Goal: Register for event/course

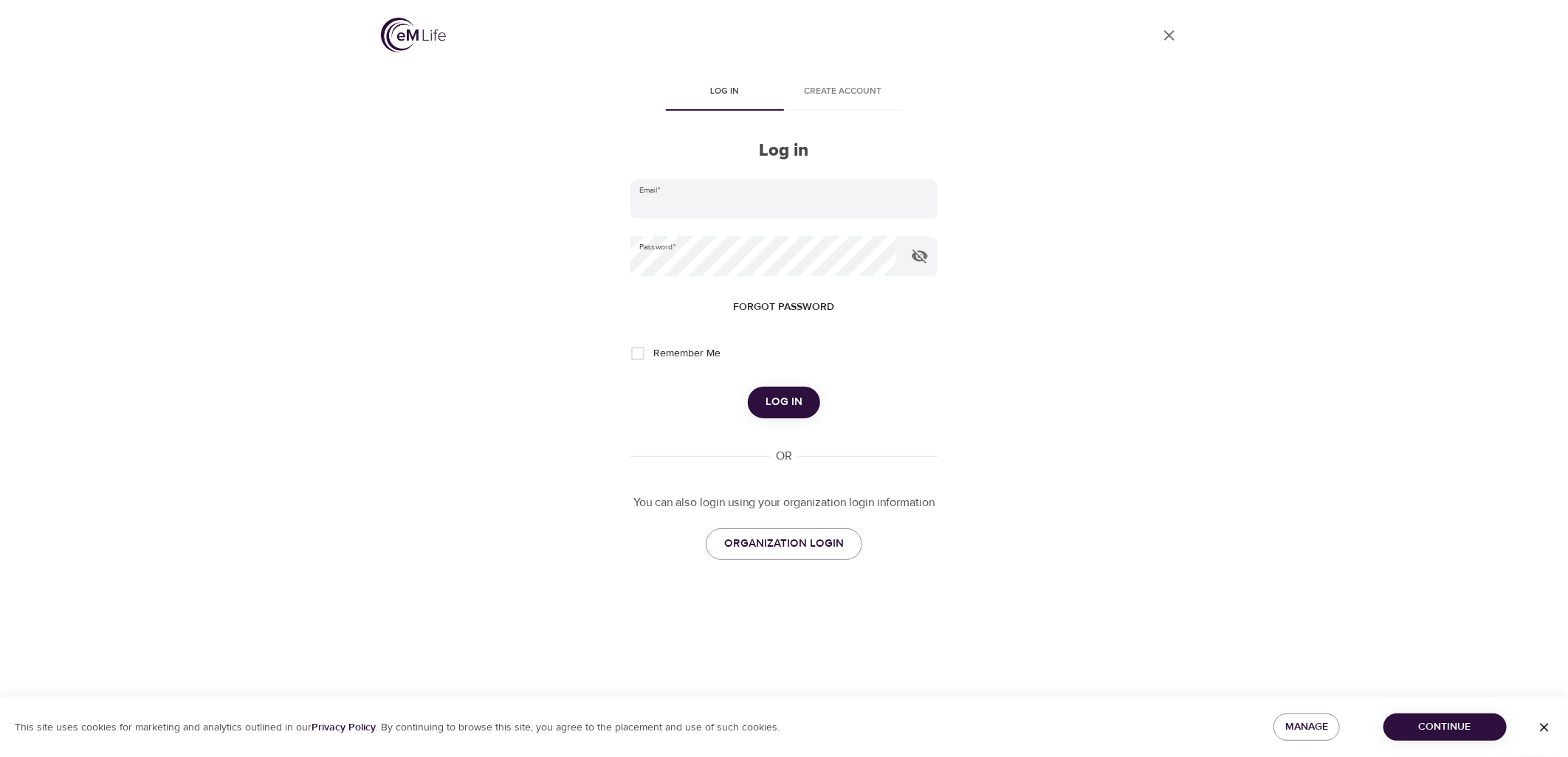
type input "rebecca.guzman@metlife.com"
click at [796, 406] on span "Log in" at bounding box center [784, 402] width 37 height 20
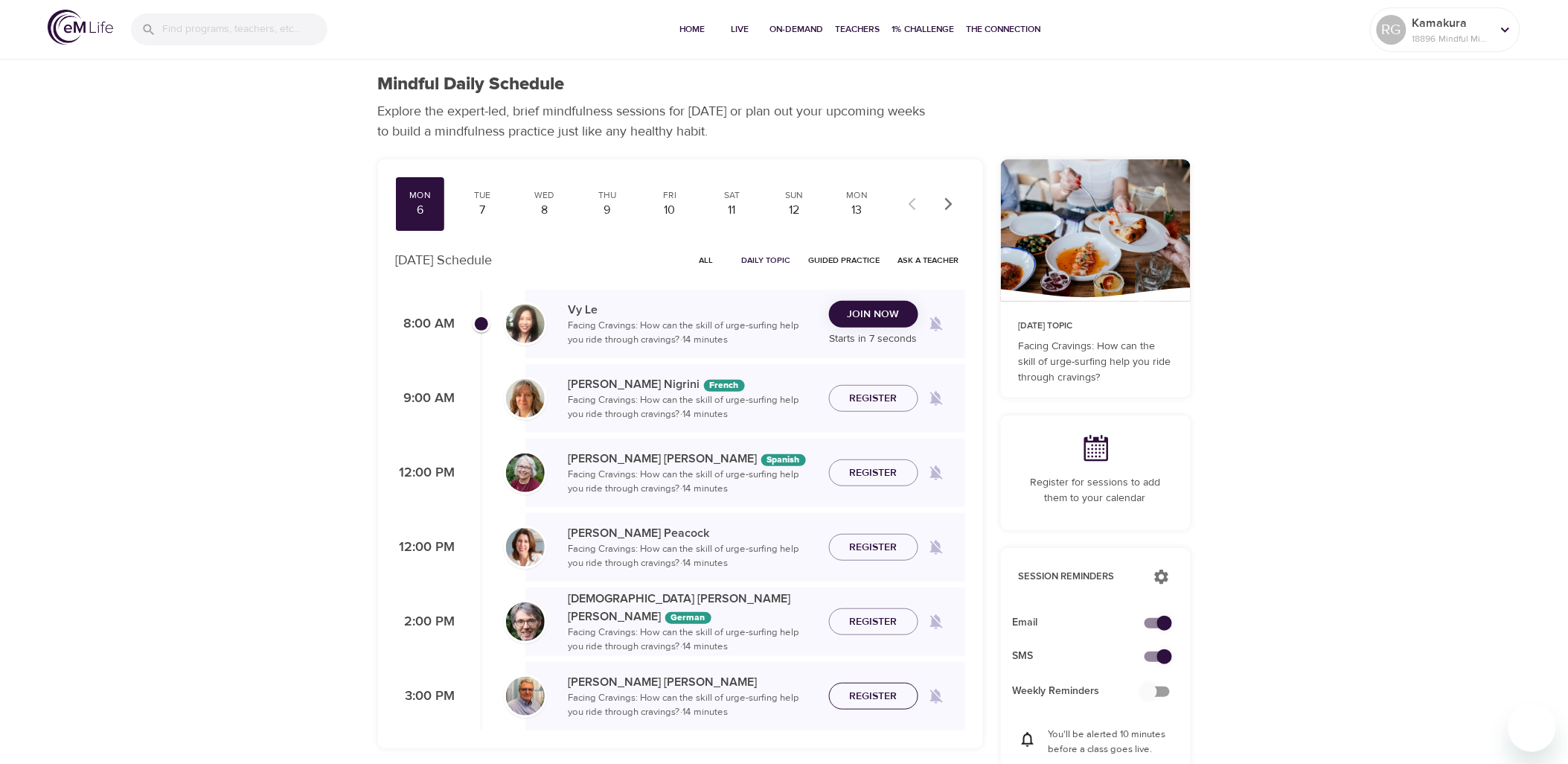
click at [883, 696] on span "Register" at bounding box center [874, 696] width 48 height 19
click at [477, 209] on div "7" at bounding box center [482, 210] width 37 height 17
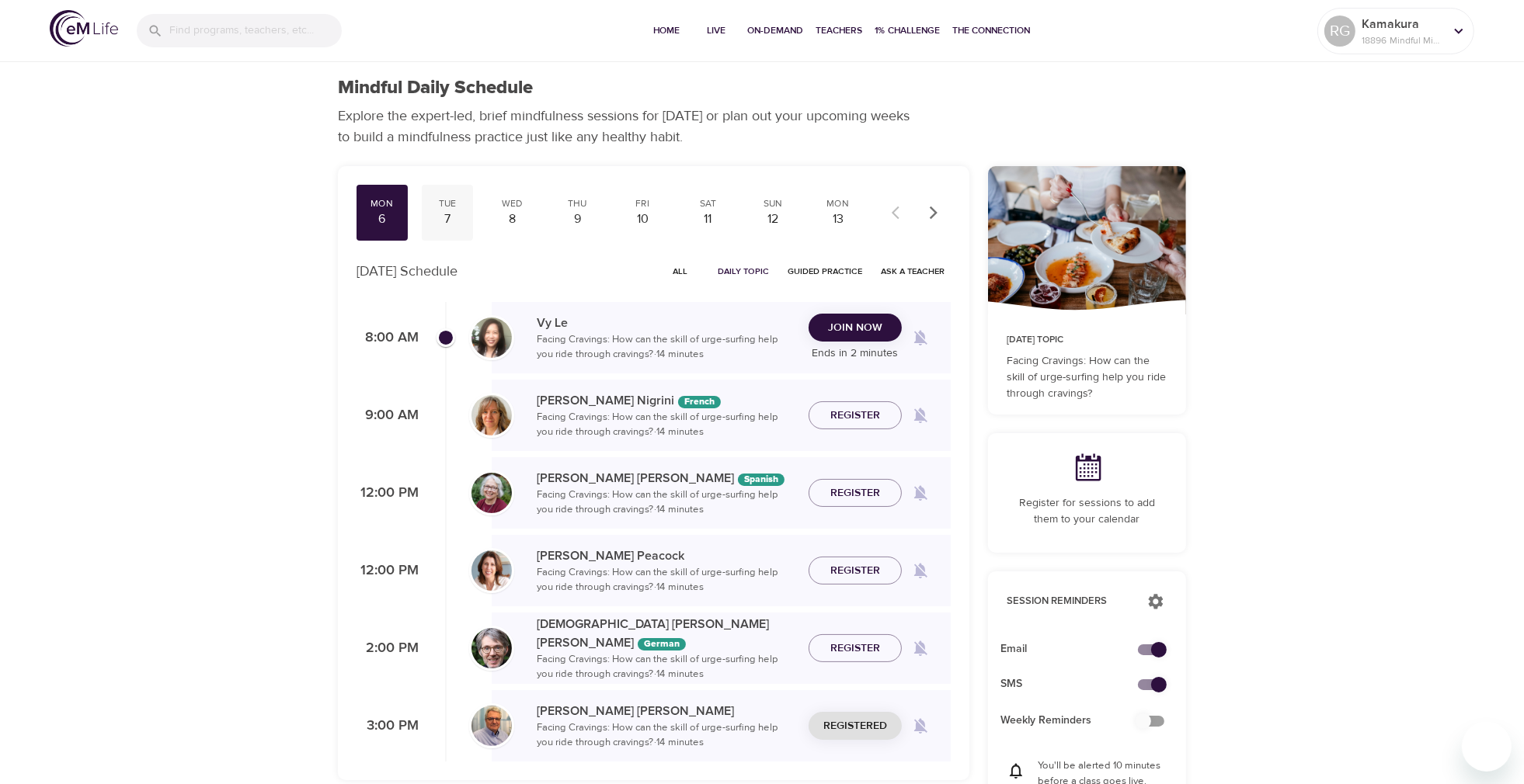
click at [453, 220] on div "7" at bounding box center [447, 219] width 39 height 18
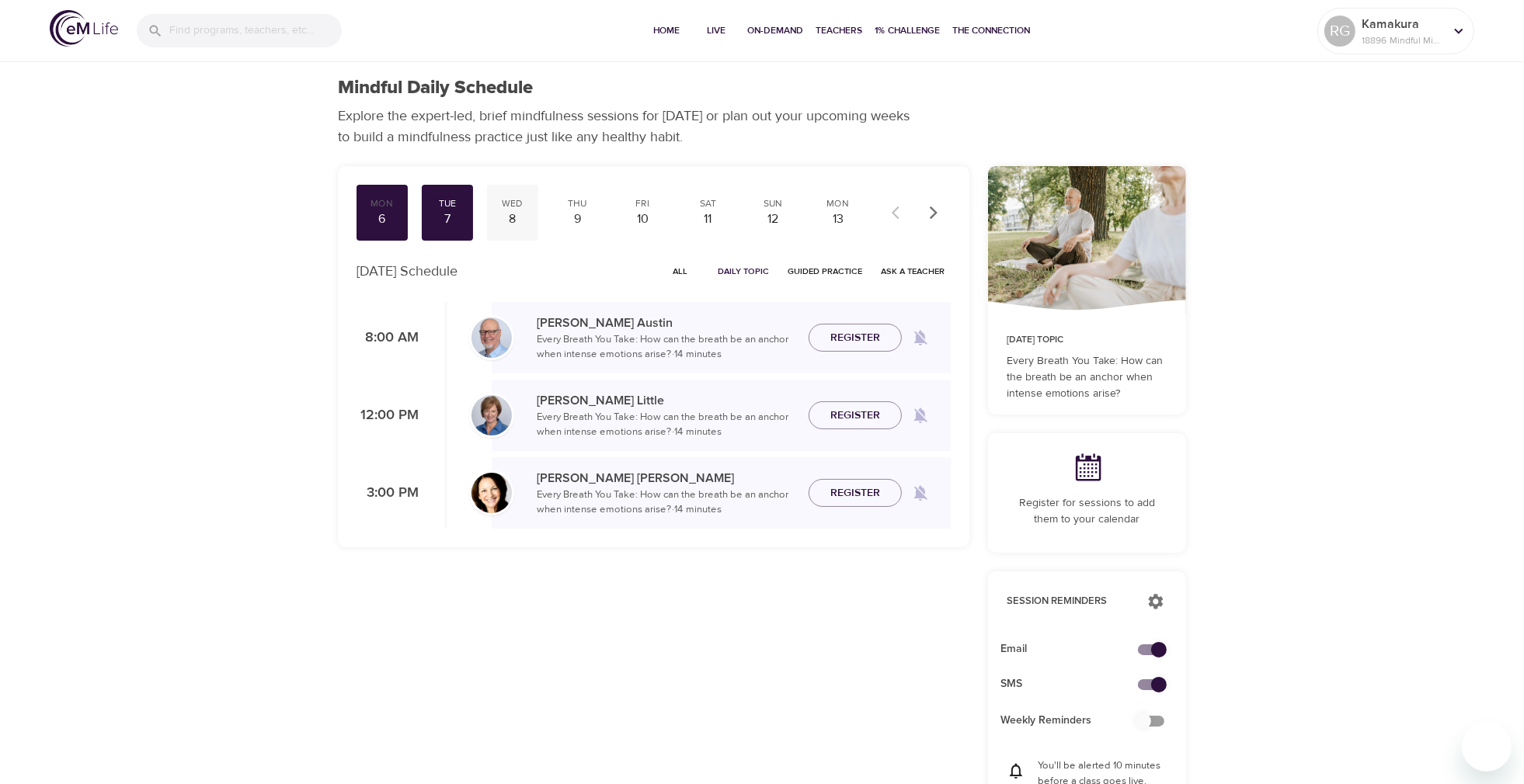
click at [515, 213] on div "8" at bounding box center [512, 219] width 39 height 18
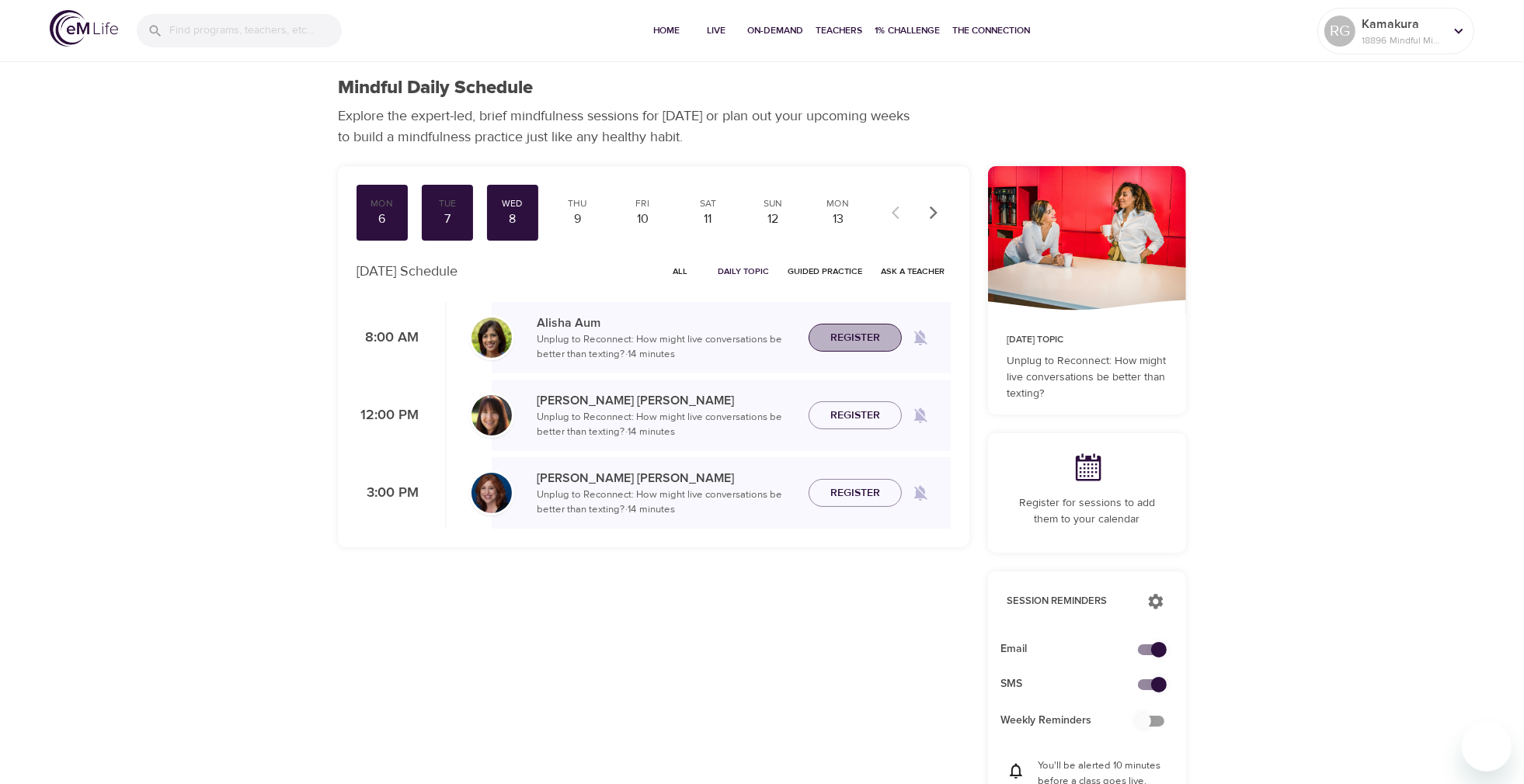
click at [859, 338] on span "Register" at bounding box center [856, 338] width 50 height 20
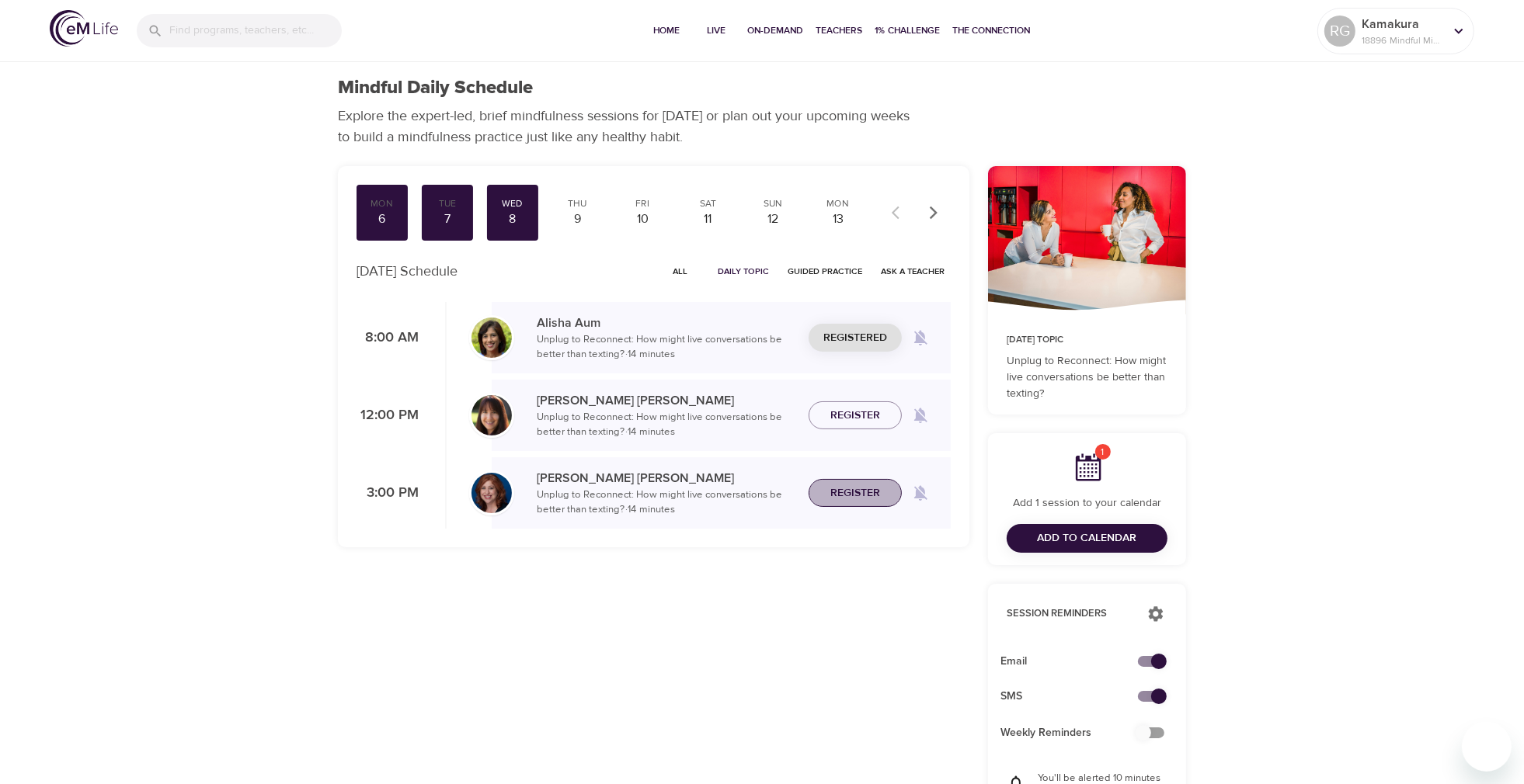
click at [859, 501] on span "Register" at bounding box center [856, 493] width 50 height 20
click at [1098, 537] on span "Add to Calendar" at bounding box center [1088, 538] width 100 height 20
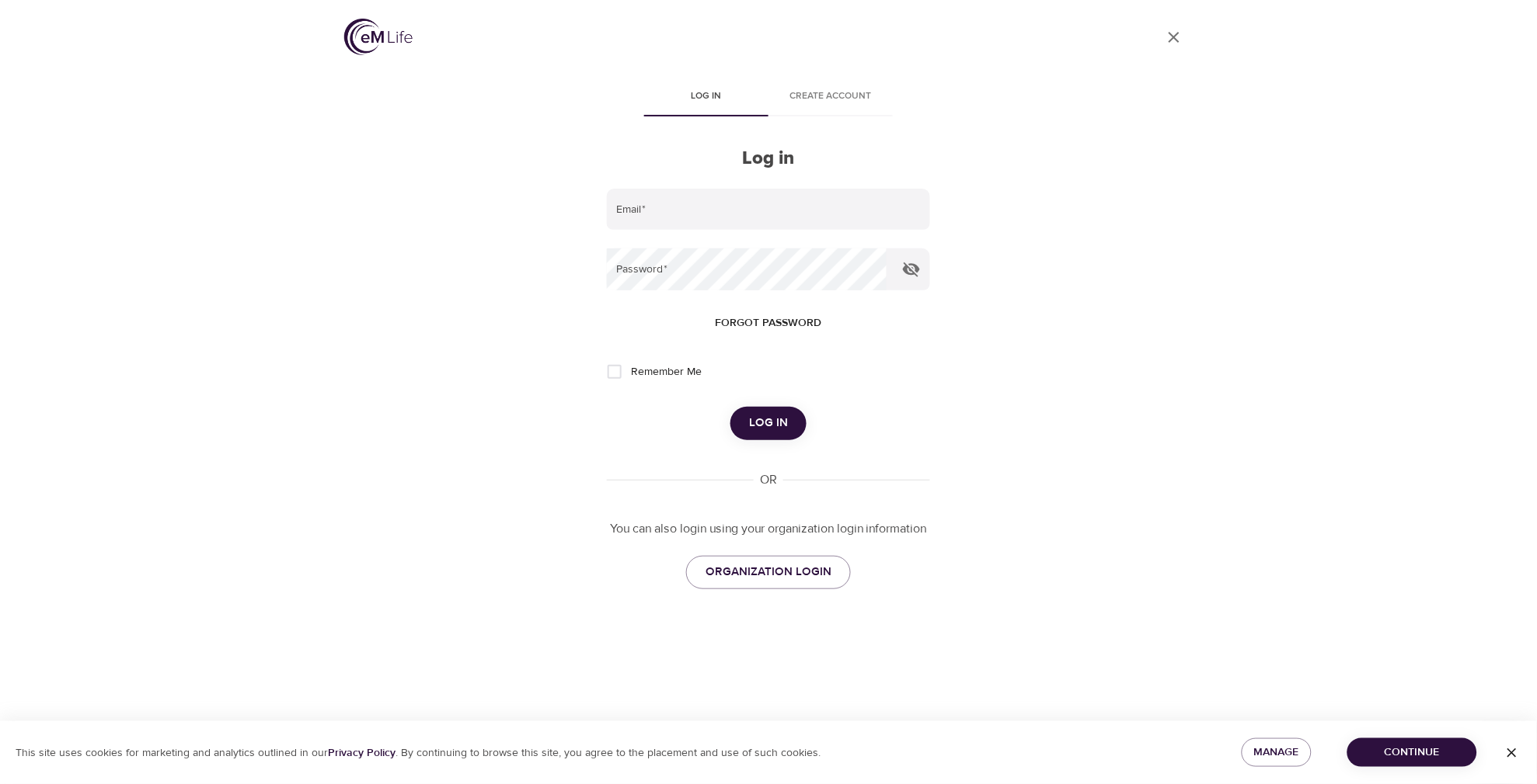
type input "[PERSON_NAME][EMAIL_ADDRESS][PERSON_NAME][DOMAIN_NAME]"
click at [314, 131] on div "User Profile Log in Create account Log in Email   * [PERSON_NAME][EMAIL_ADDRESS…" at bounding box center [768, 392] width 1537 height 784
click at [275, 76] on div "User Profile Log in Create account Log in Email   * [PERSON_NAME][EMAIL_ADDRESS…" at bounding box center [768, 392] width 1537 height 784
